Goal: Information Seeking & Learning: Learn about a topic

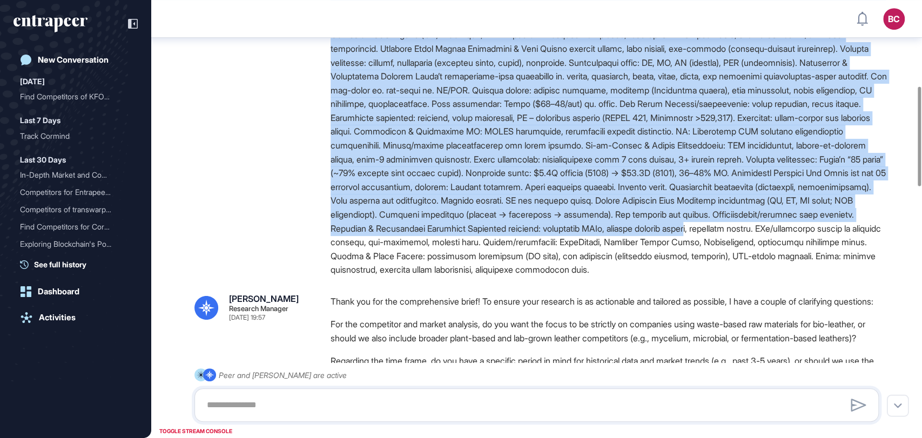
scroll to position [425, 0]
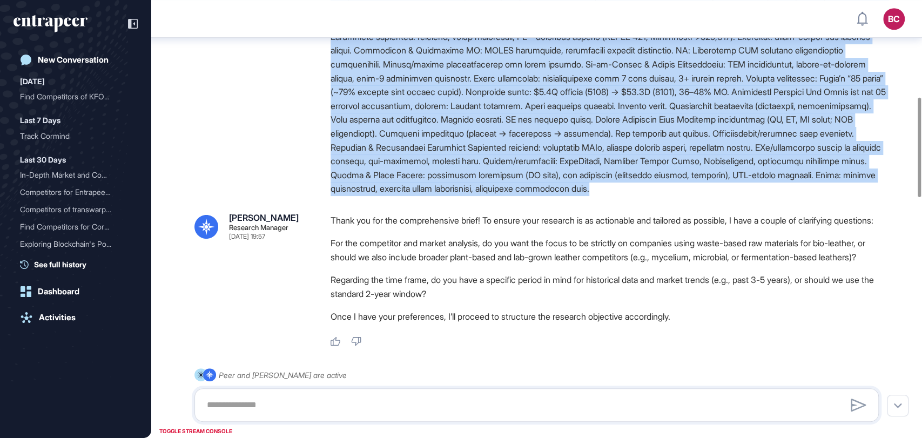
drag, startPoint x: 331, startPoint y: 136, endPoint x: 541, endPoint y: 230, distance: 230.0
copy div "Yugen – Pomegranate Peel Bio-Leather Market & Competitive Intelligence (Investo…"
